Goal: Information Seeking & Learning: Learn about a topic

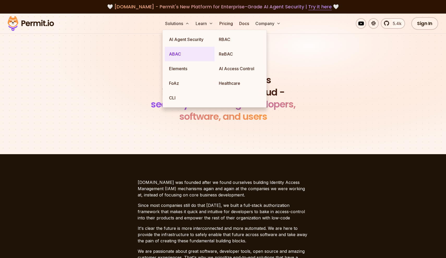
click at [189, 53] on link "ABAC" at bounding box center [190, 54] width 50 height 15
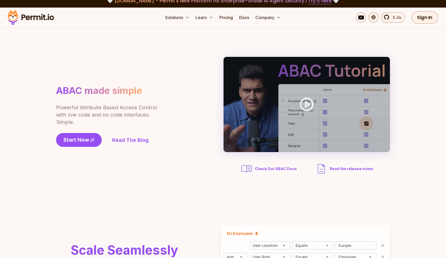
scroll to position [7, 0]
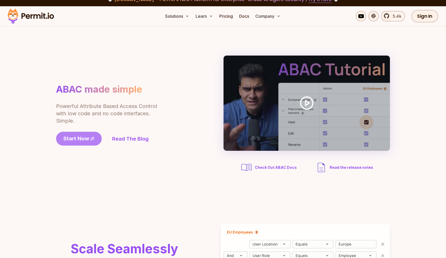
click at [81, 135] on span "Start Now" at bounding box center [76, 138] width 26 height 7
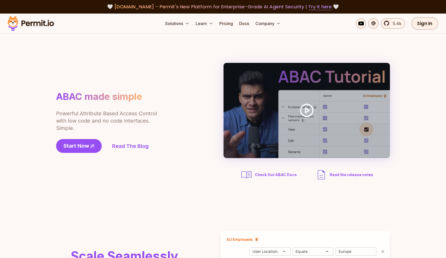
scroll to position [0, 0]
drag, startPoint x: 53, startPoint y: 113, endPoint x: 111, endPoint y: 122, distance: 58.5
click at [111, 122] on section "ABAC made simple Powerful Attribute Based Access Control with low code and no c…" at bounding box center [223, 122] width 446 height 176
click at [111, 122] on p "Powerful Attribute Based Access Control with low code and no code interfaces. S…" at bounding box center [107, 121] width 102 height 22
drag, startPoint x: 111, startPoint y: 122, endPoint x: 63, endPoint y: 121, distance: 48.0
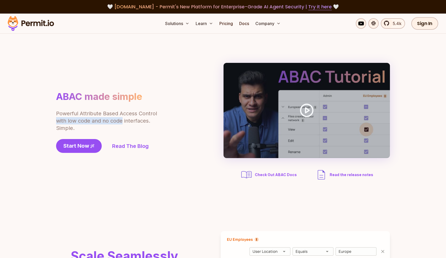
click at [63, 121] on p "Powerful Attribute Based Access Control with low code and no code interfaces. S…" at bounding box center [107, 121] width 102 height 22
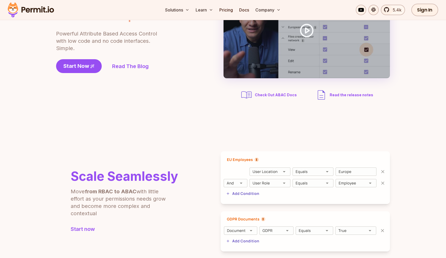
scroll to position [47, 0]
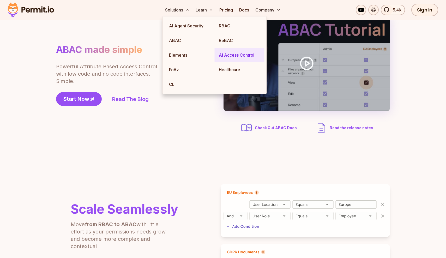
click at [238, 57] on link "AI Access Control" at bounding box center [240, 55] width 50 height 15
